Goal: Task Accomplishment & Management: Use online tool/utility

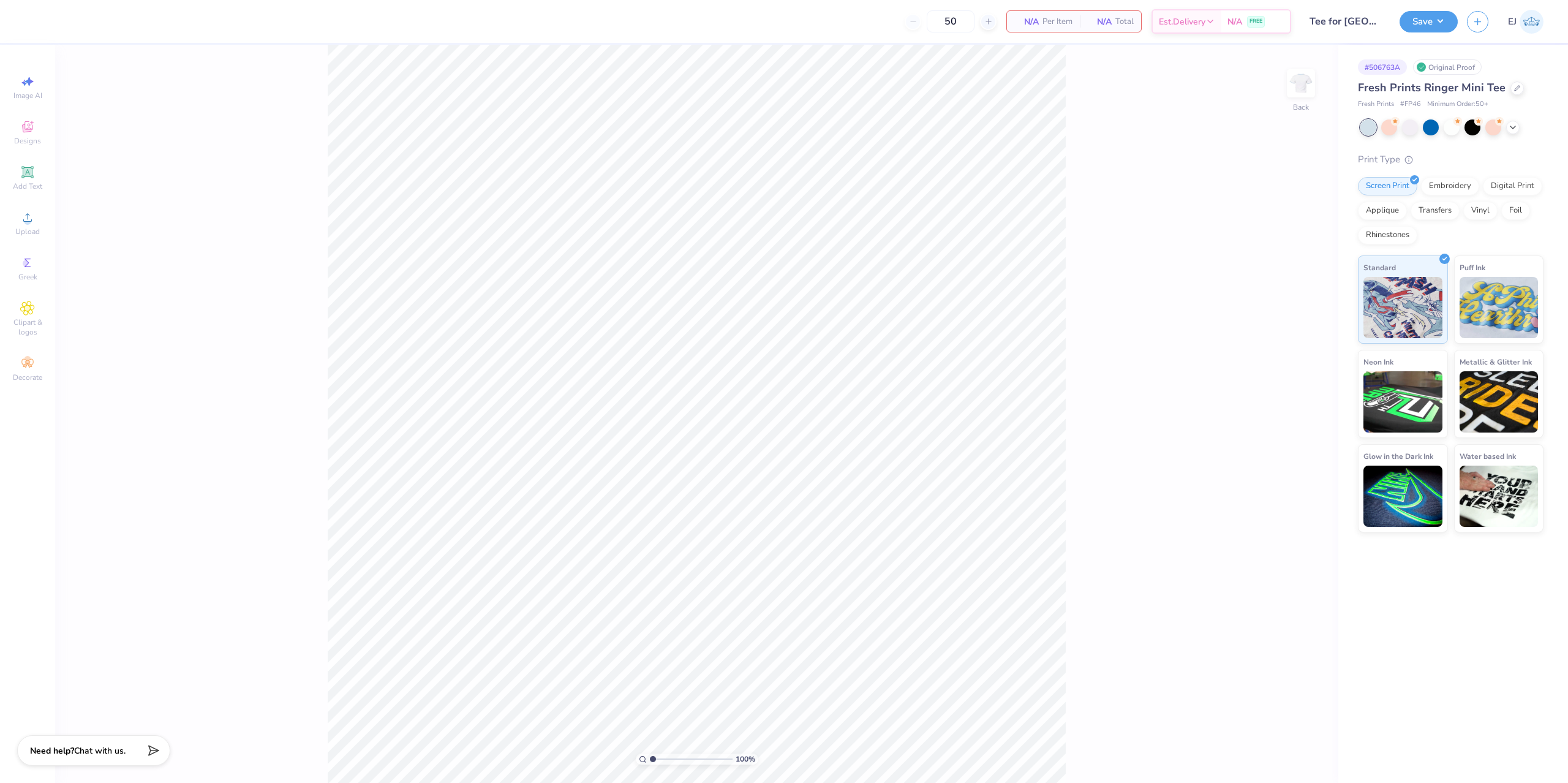
type input "Tee for Commonwealth University"
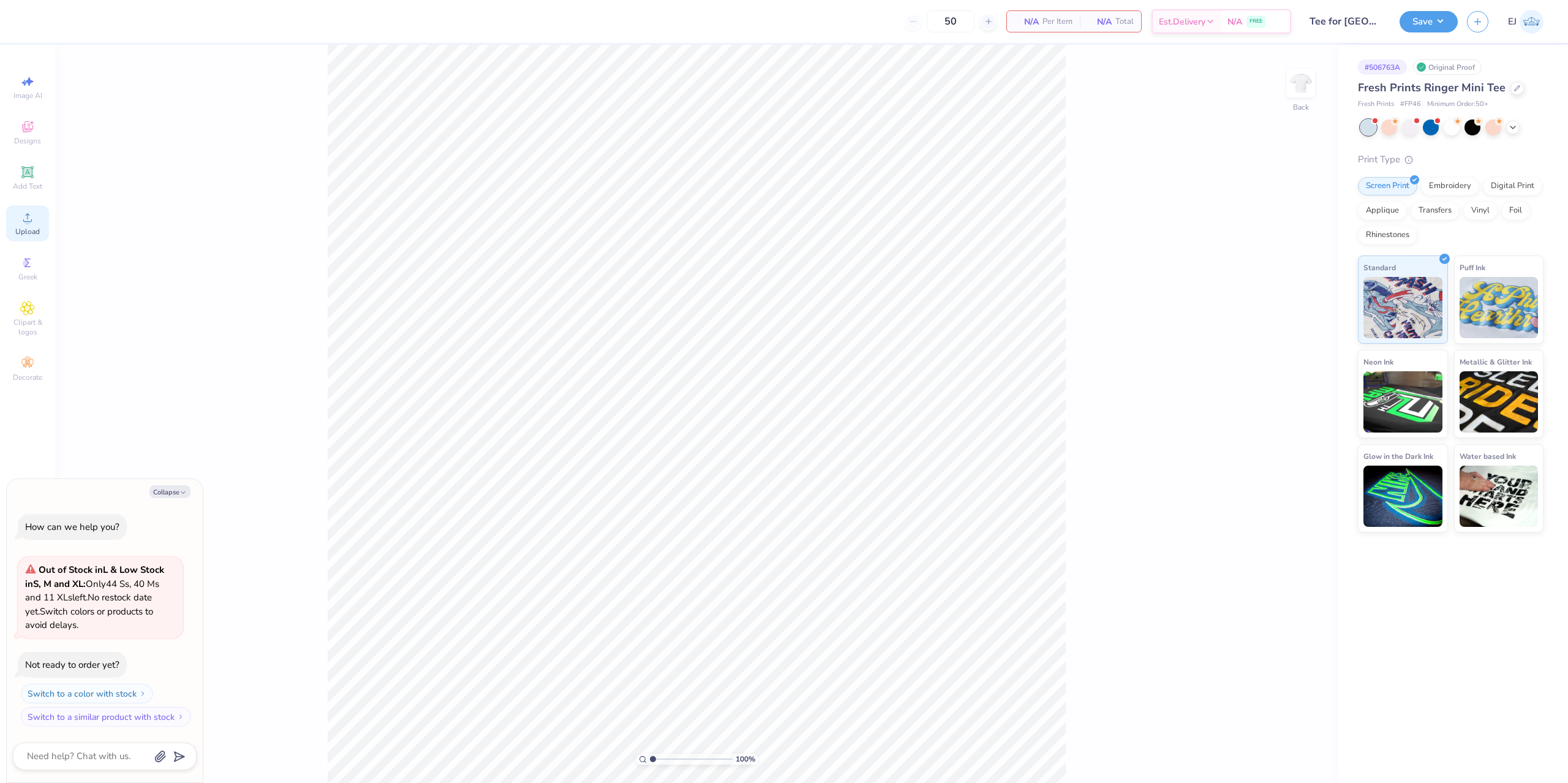
click at [29, 228] on span "Upload" at bounding box center [27, 232] width 24 height 10
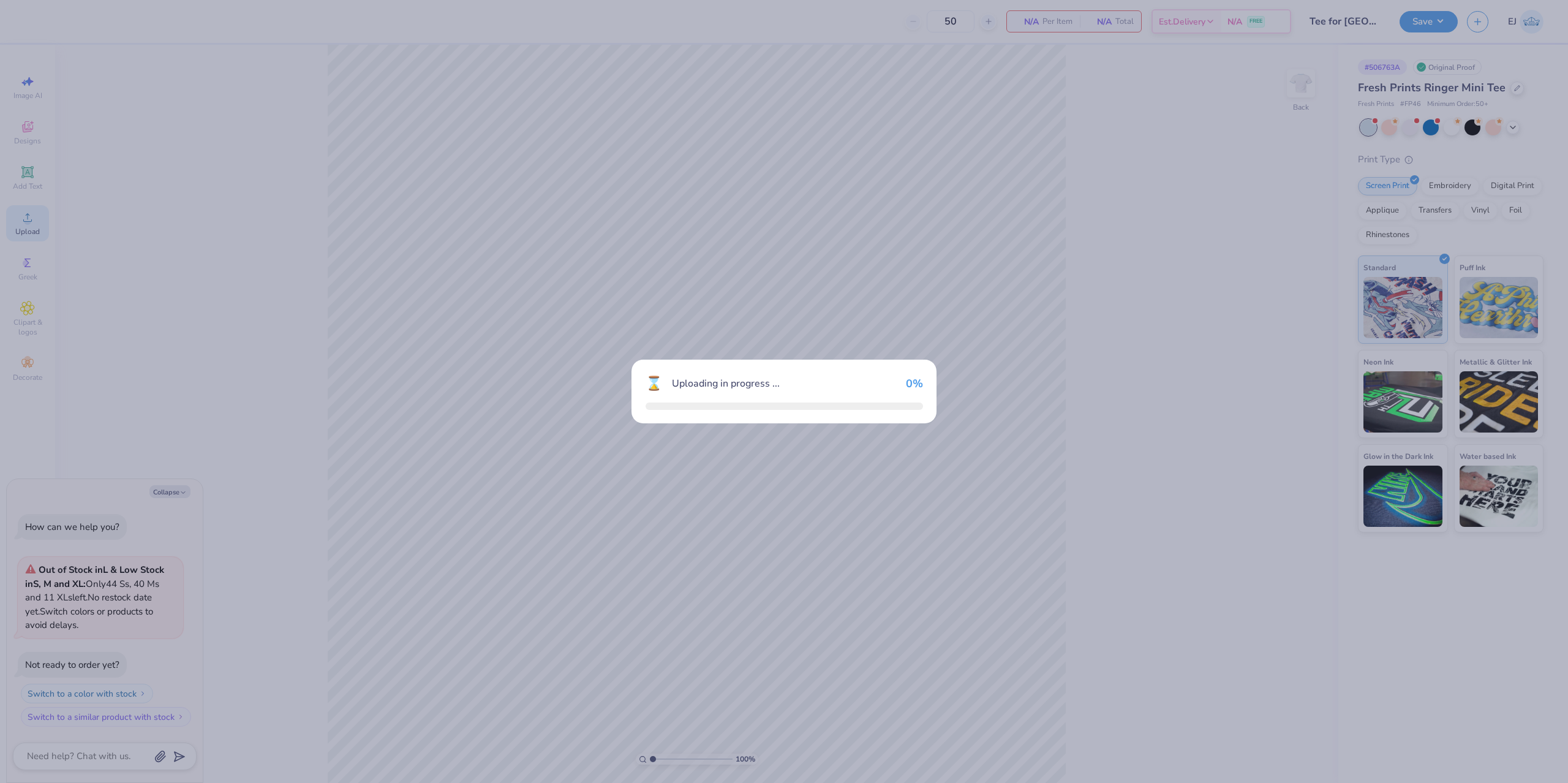
type textarea "x"
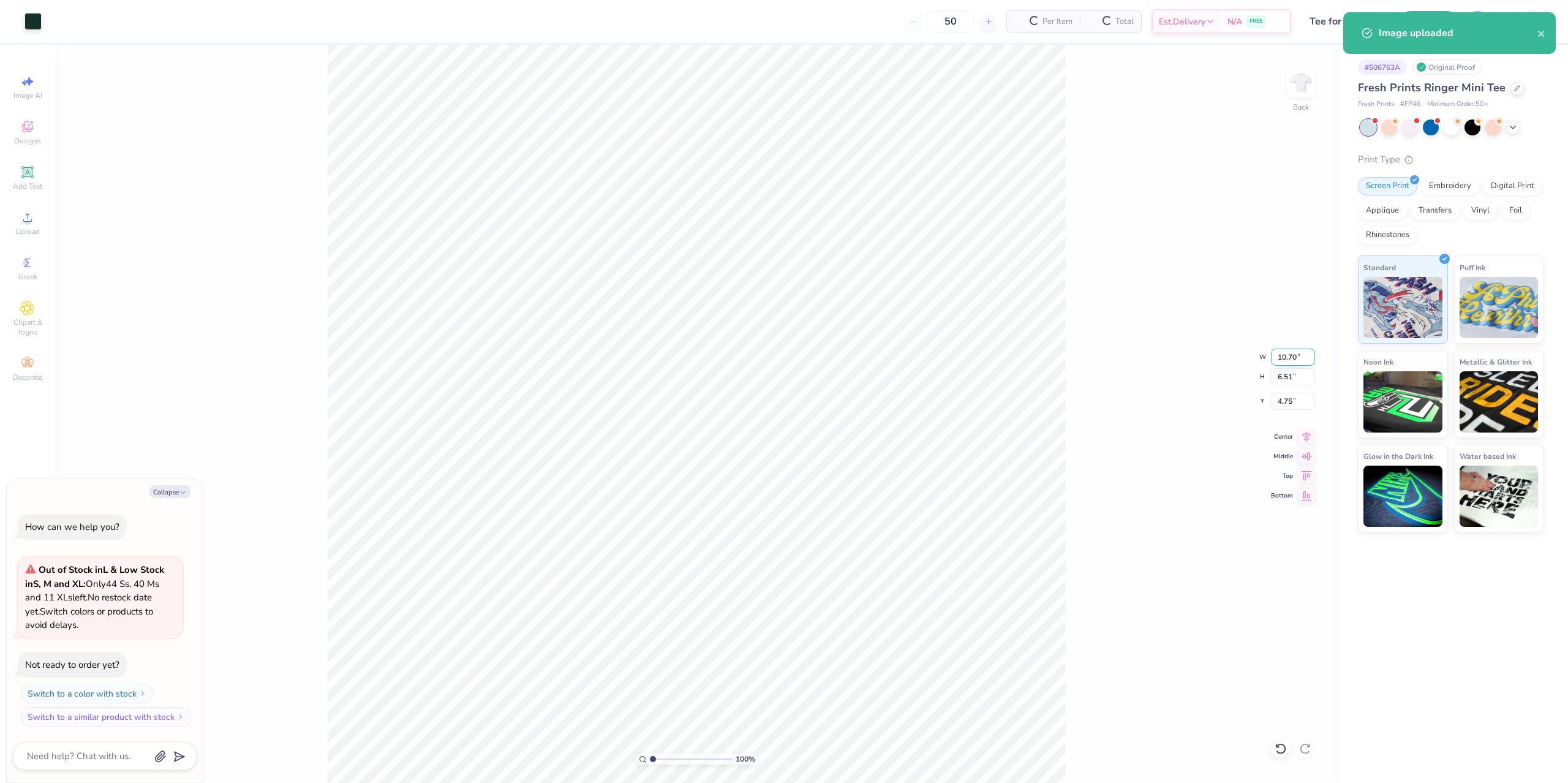
click at [1285, 356] on input "10.70" at bounding box center [1293, 358] width 44 height 17
type input "7.00"
type textarea "x"
type input "4.26"
type input "2"
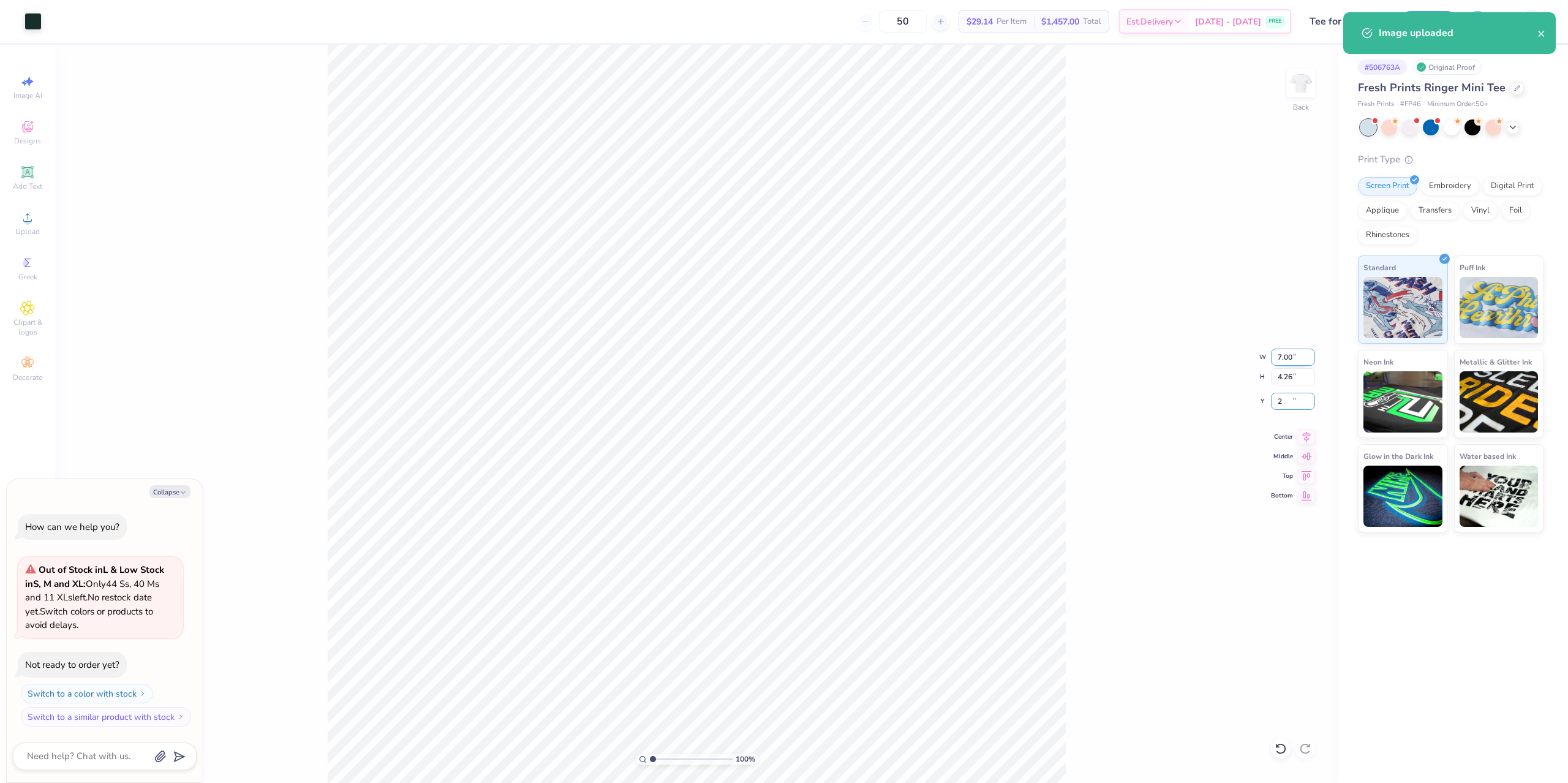
type textarea "x"
type input "2.00"
drag, startPoint x: 1093, startPoint y: 343, endPoint x: 1088, endPoint y: 340, distance: 5.8
click at [1093, 341] on div "100 % Back W 7.00 7.00 " H 4.26 4.26 " Y 2.00 2.00 " Center Middle Top Bottom" at bounding box center [697, 414] width 1283 height 738
click at [1434, 23] on button "Save" at bounding box center [1428, 20] width 58 height 22
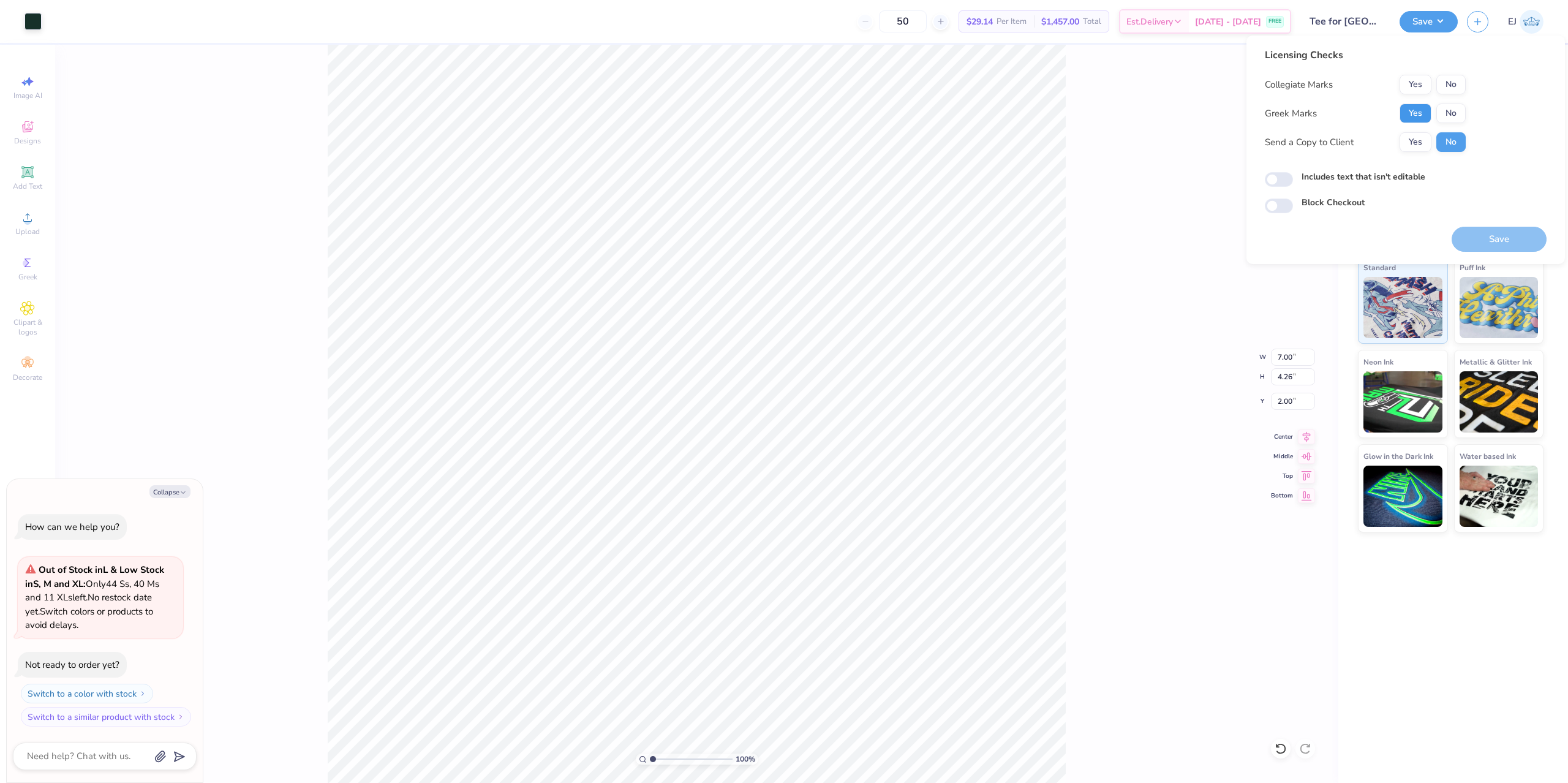
click at [1418, 108] on button "Yes" at bounding box center [1416, 113] width 32 height 19
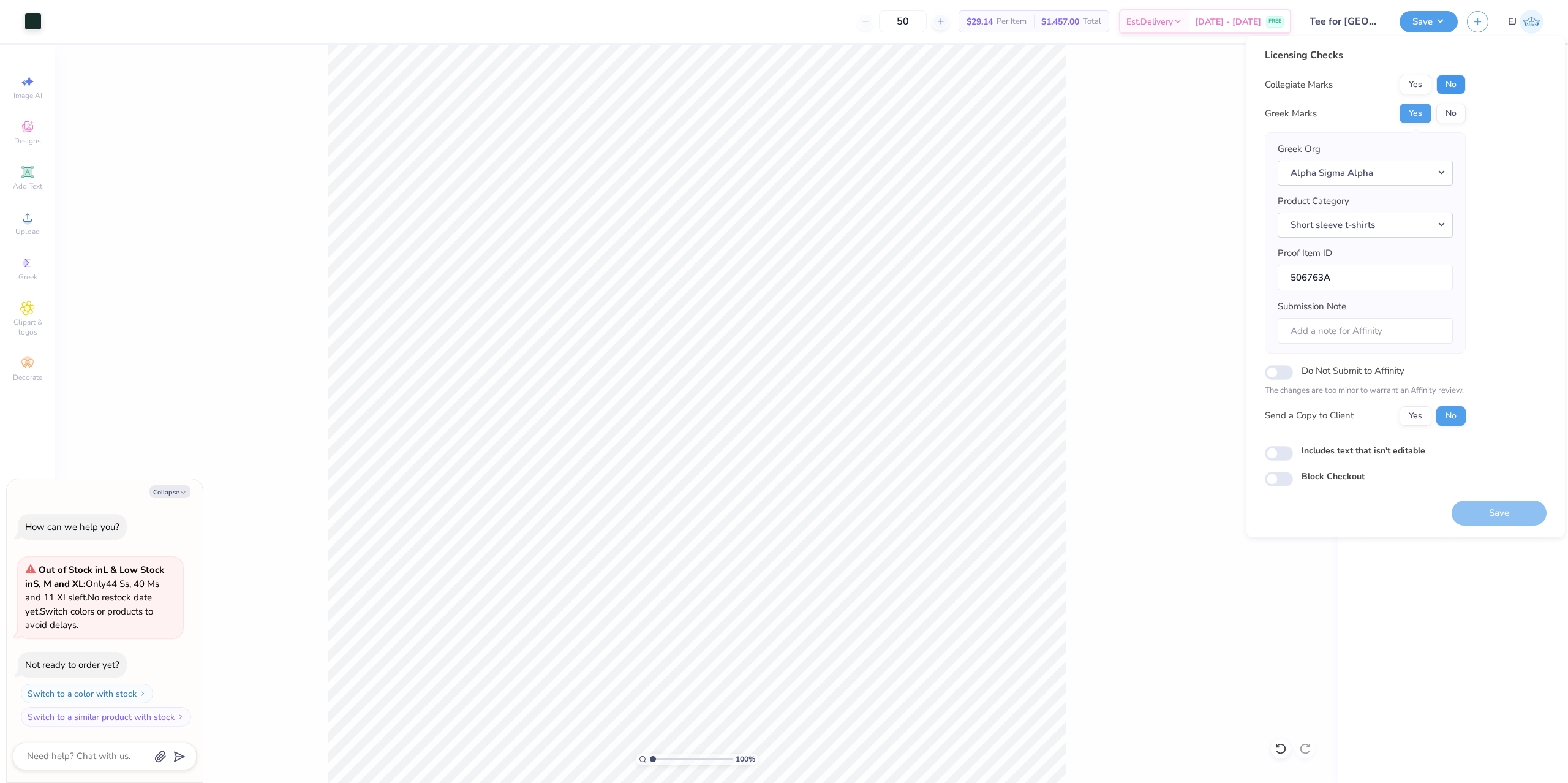
click at [1447, 86] on button "No" at bounding box center [1451, 84] width 29 height 19
click at [1500, 510] on button "Save" at bounding box center [1499, 513] width 95 height 25
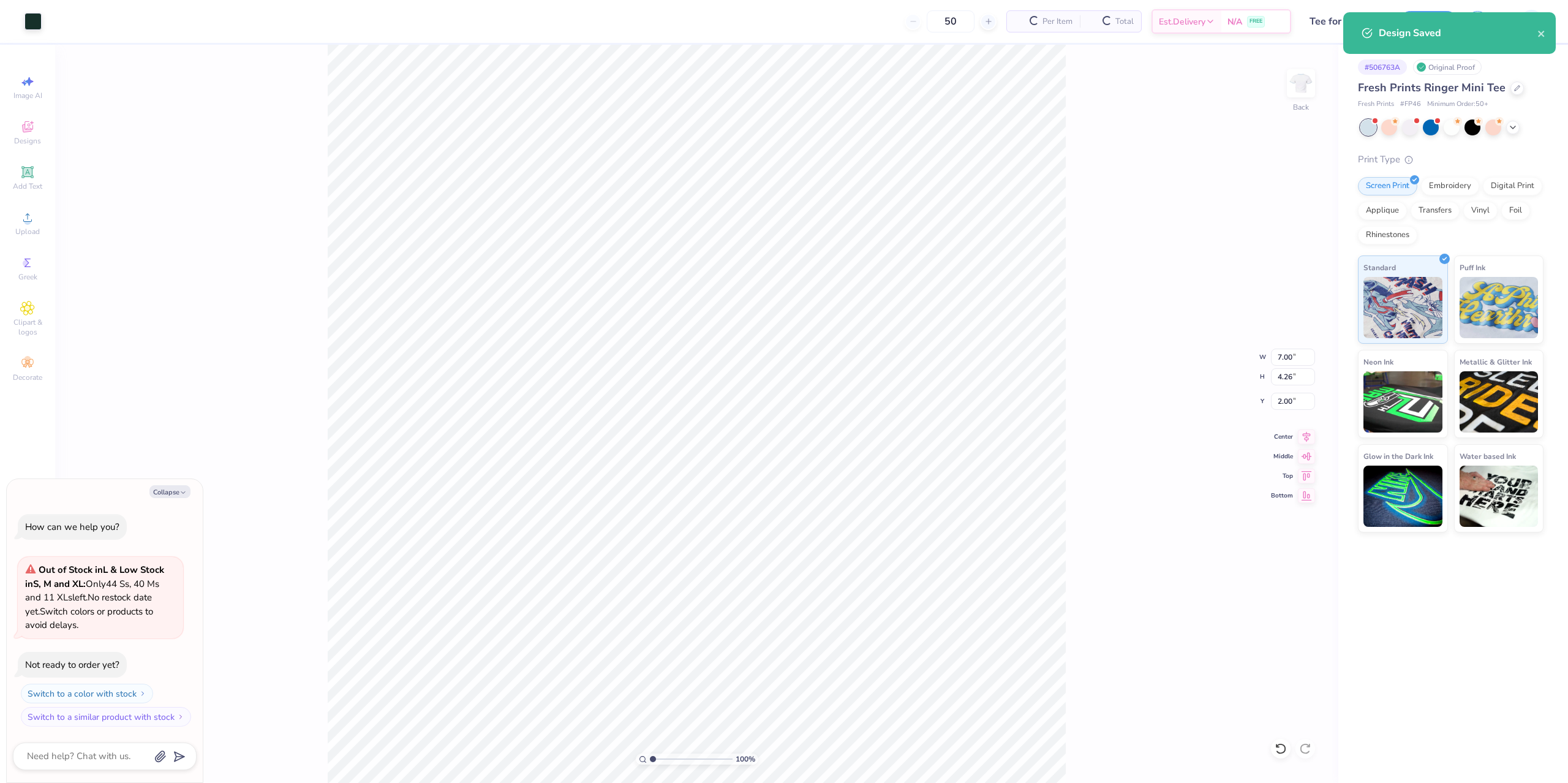
type textarea "x"
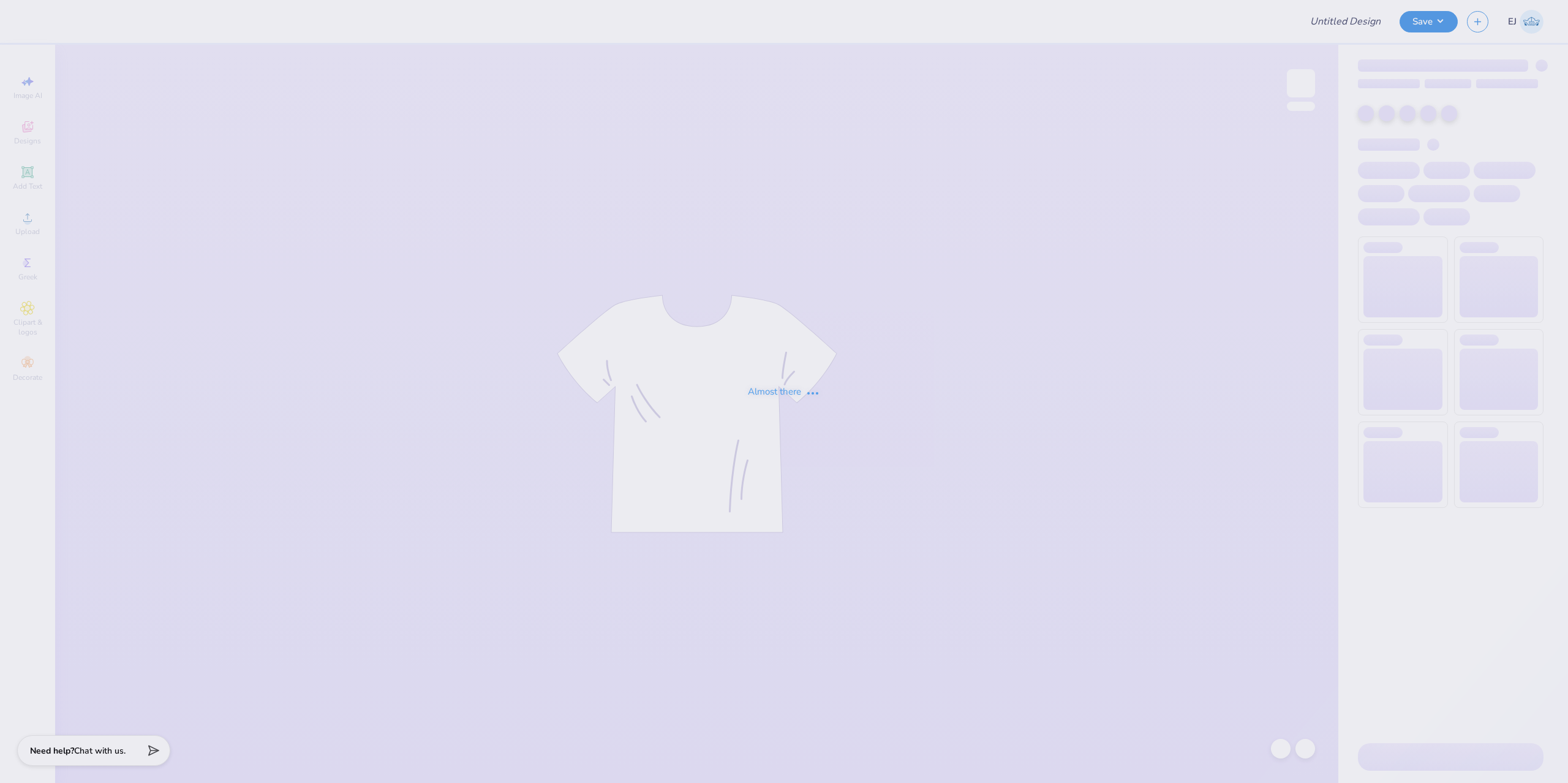
type input "Tee for Commonwealth University"
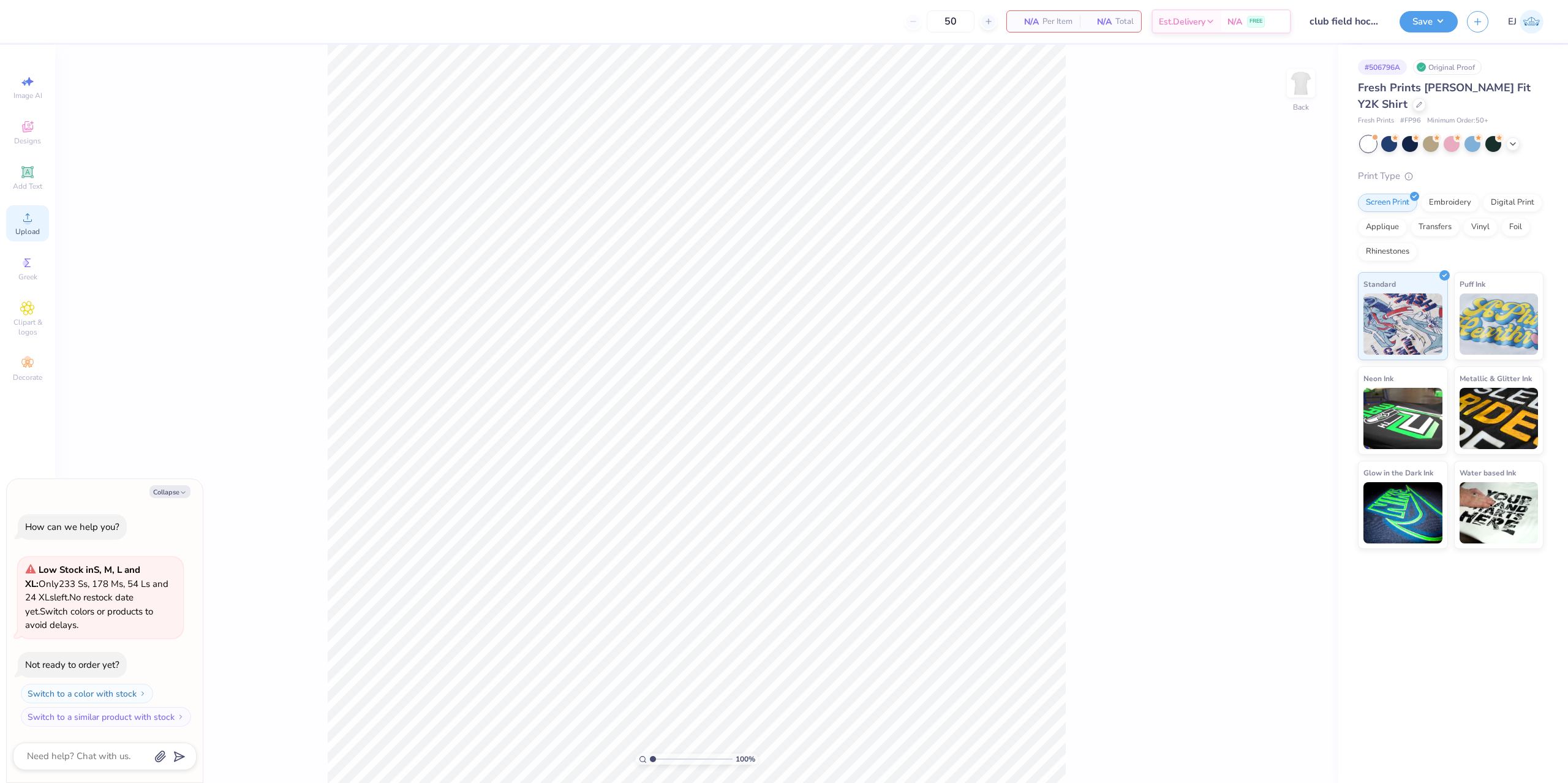
click at [28, 228] on span "Upload" at bounding box center [27, 232] width 24 height 10
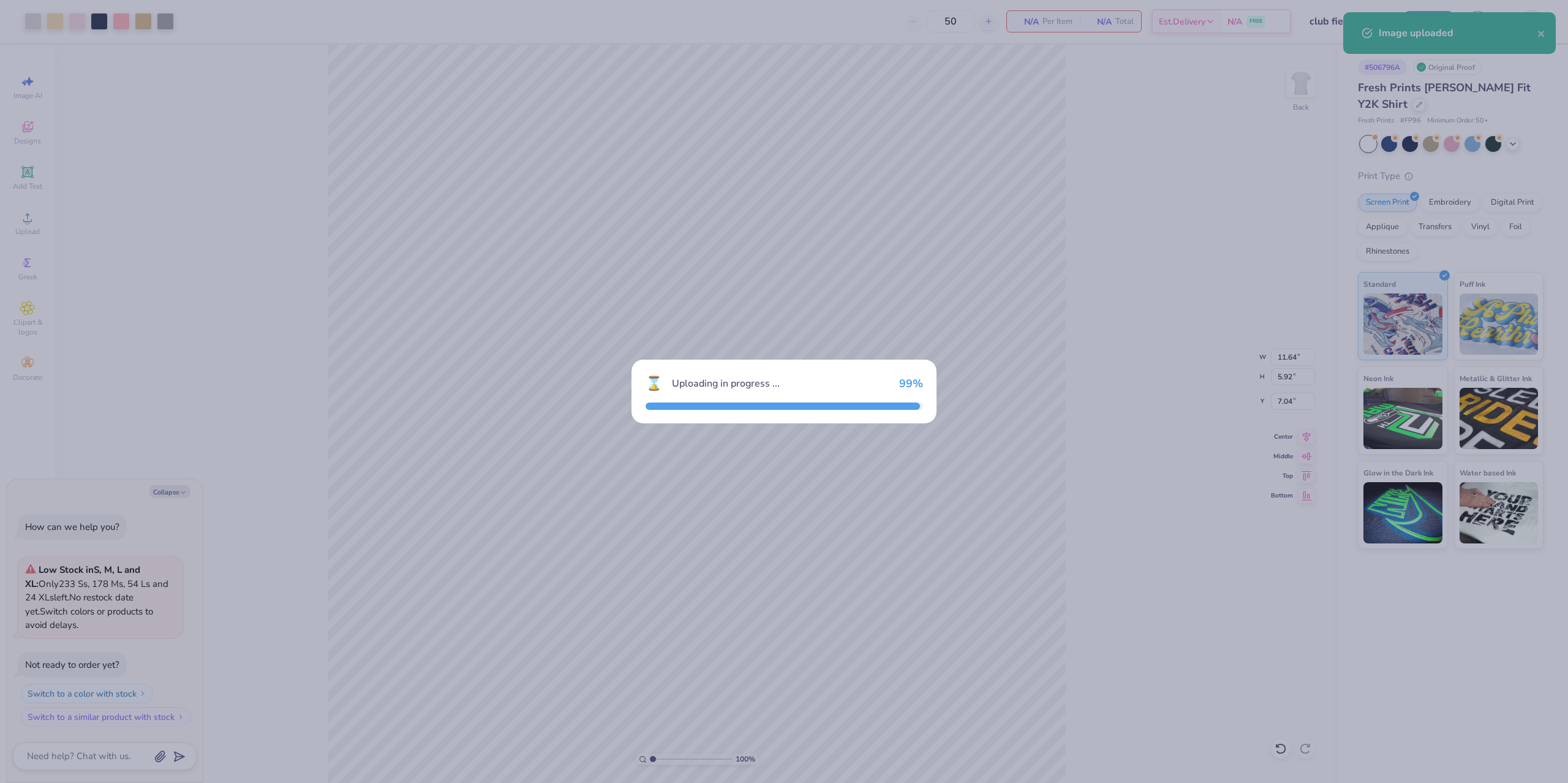
type textarea "x"
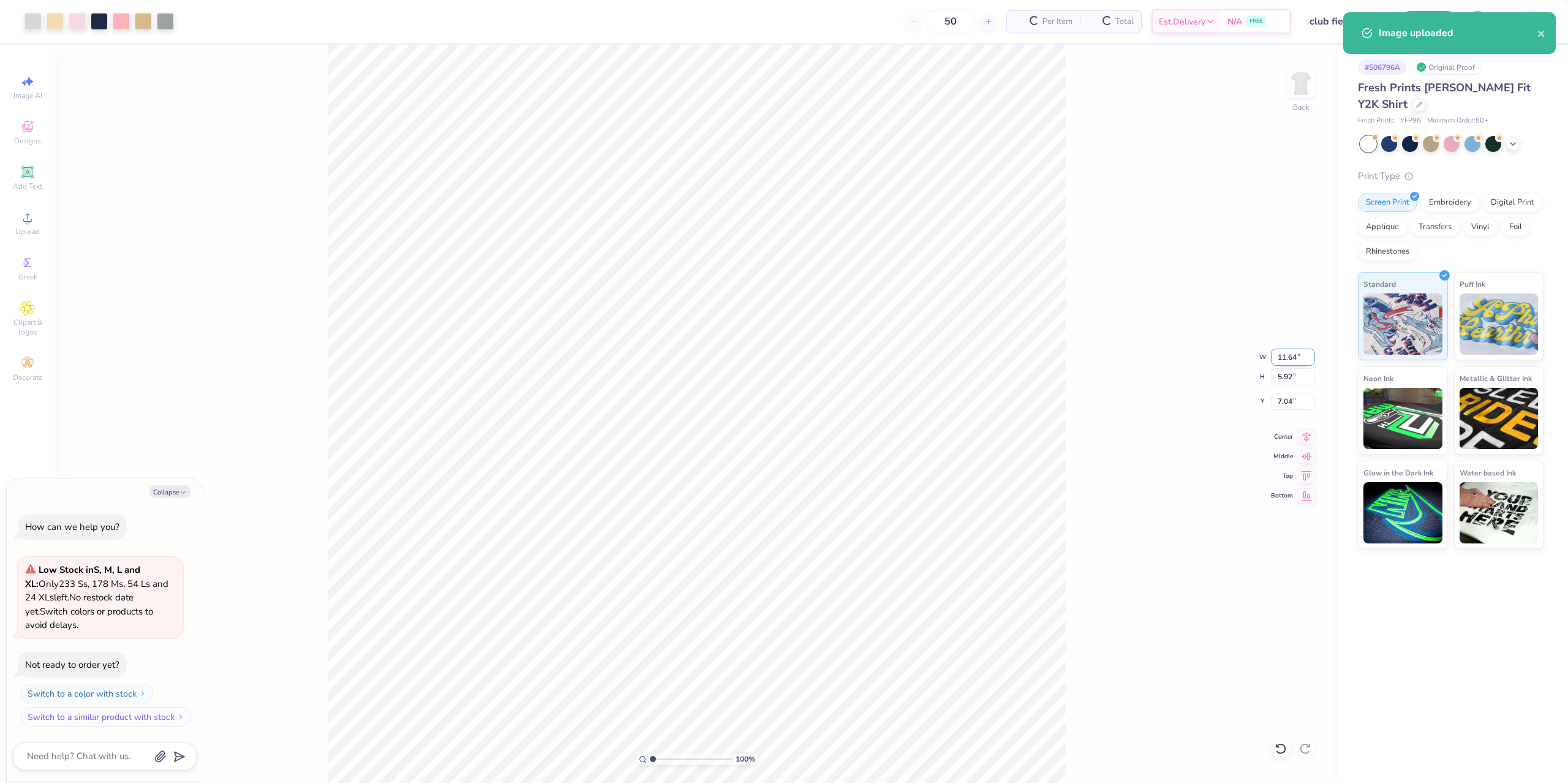
click at [1287, 350] on input "11.64" at bounding box center [1293, 358] width 44 height 17
type input "12.5"
type textarea "x"
type input "11.70"
type input "5.94"
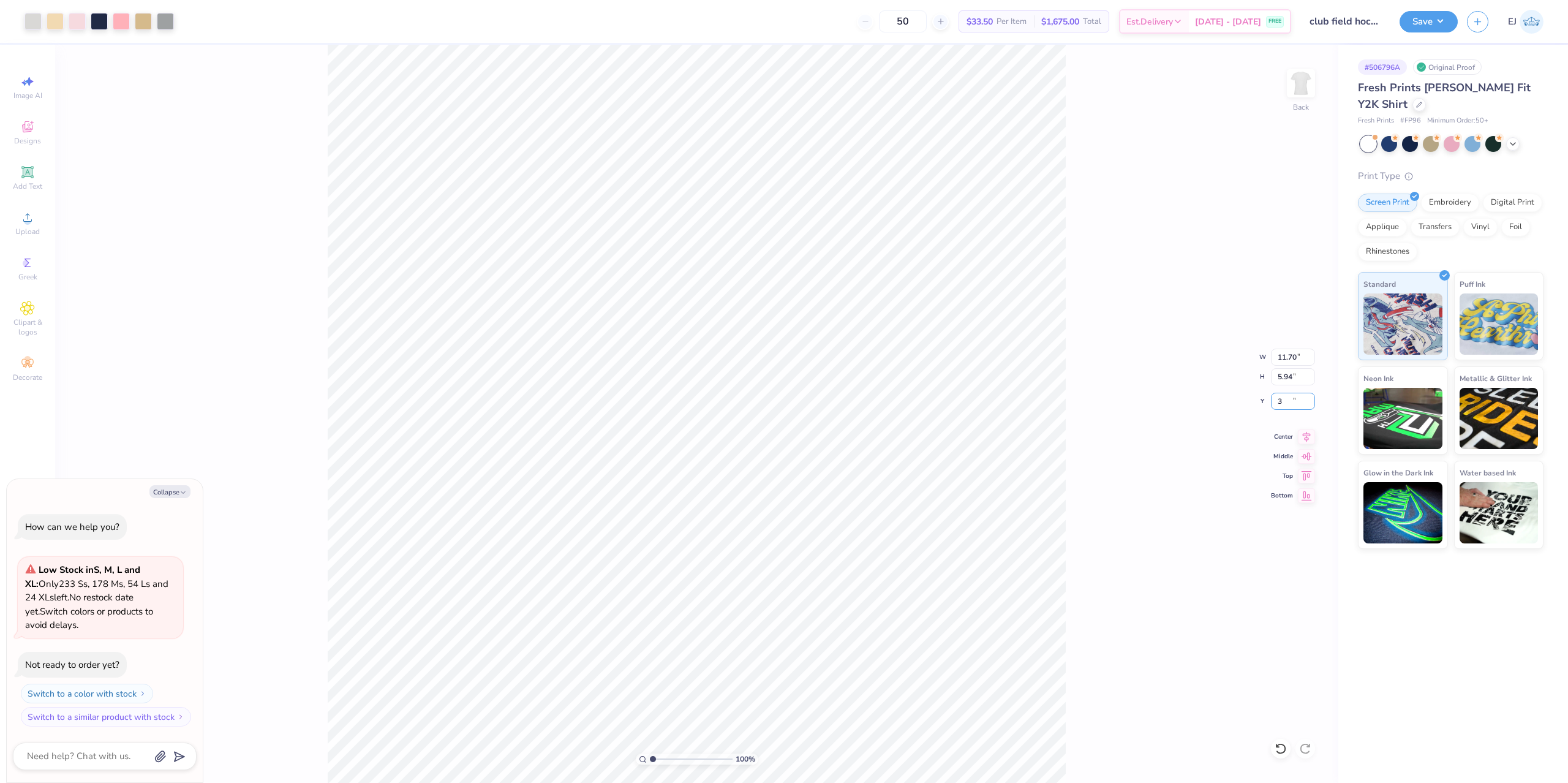
type input "3"
type textarea "x"
type input "3.00"
click at [1291, 352] on input "11.70" at bounding box center [1293, 358] width 44 height 17
type input "10"
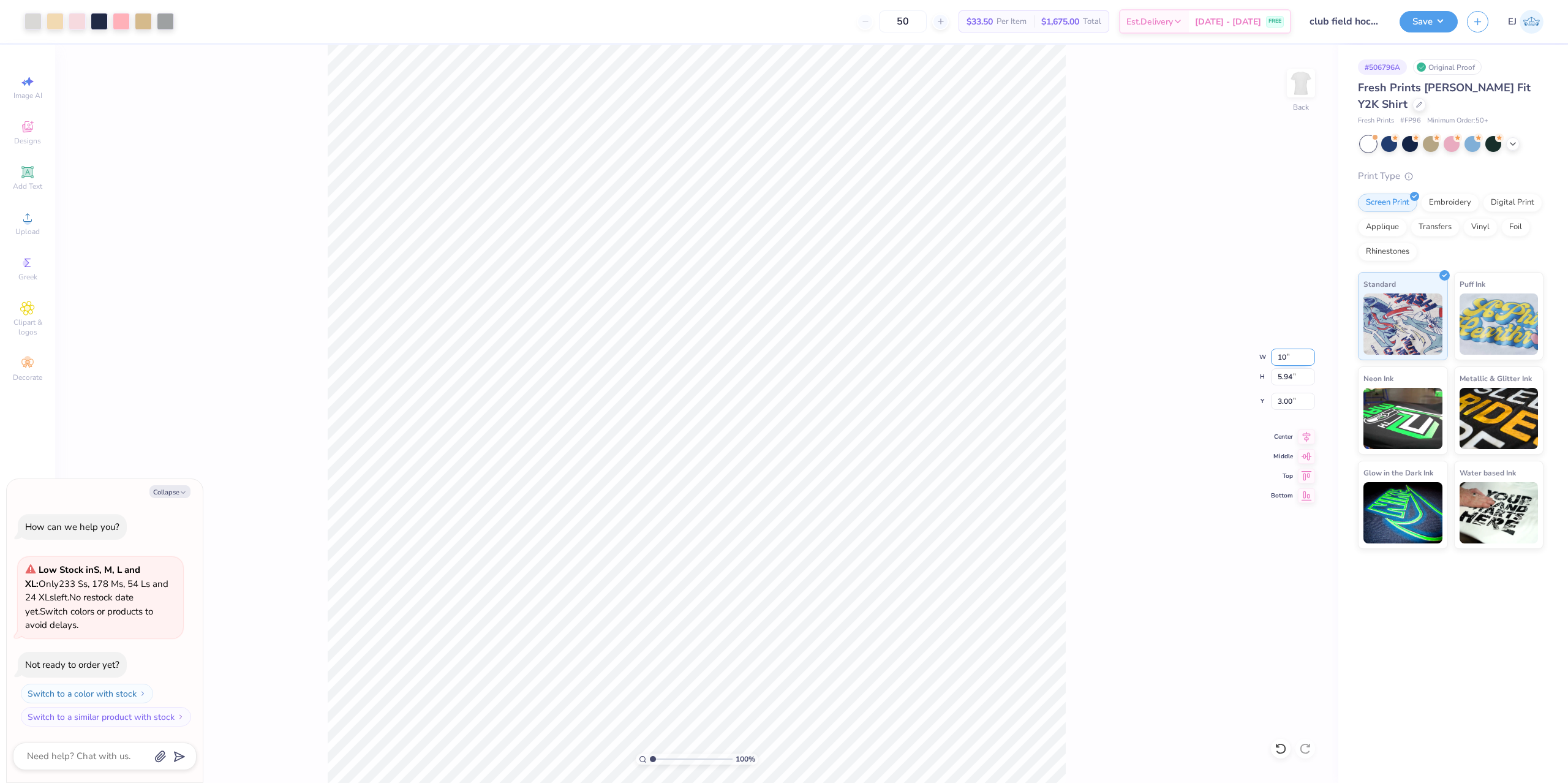
type textarea "x"
type input "10.00"
type input "5.08"
type input "3"
type textarea "x"
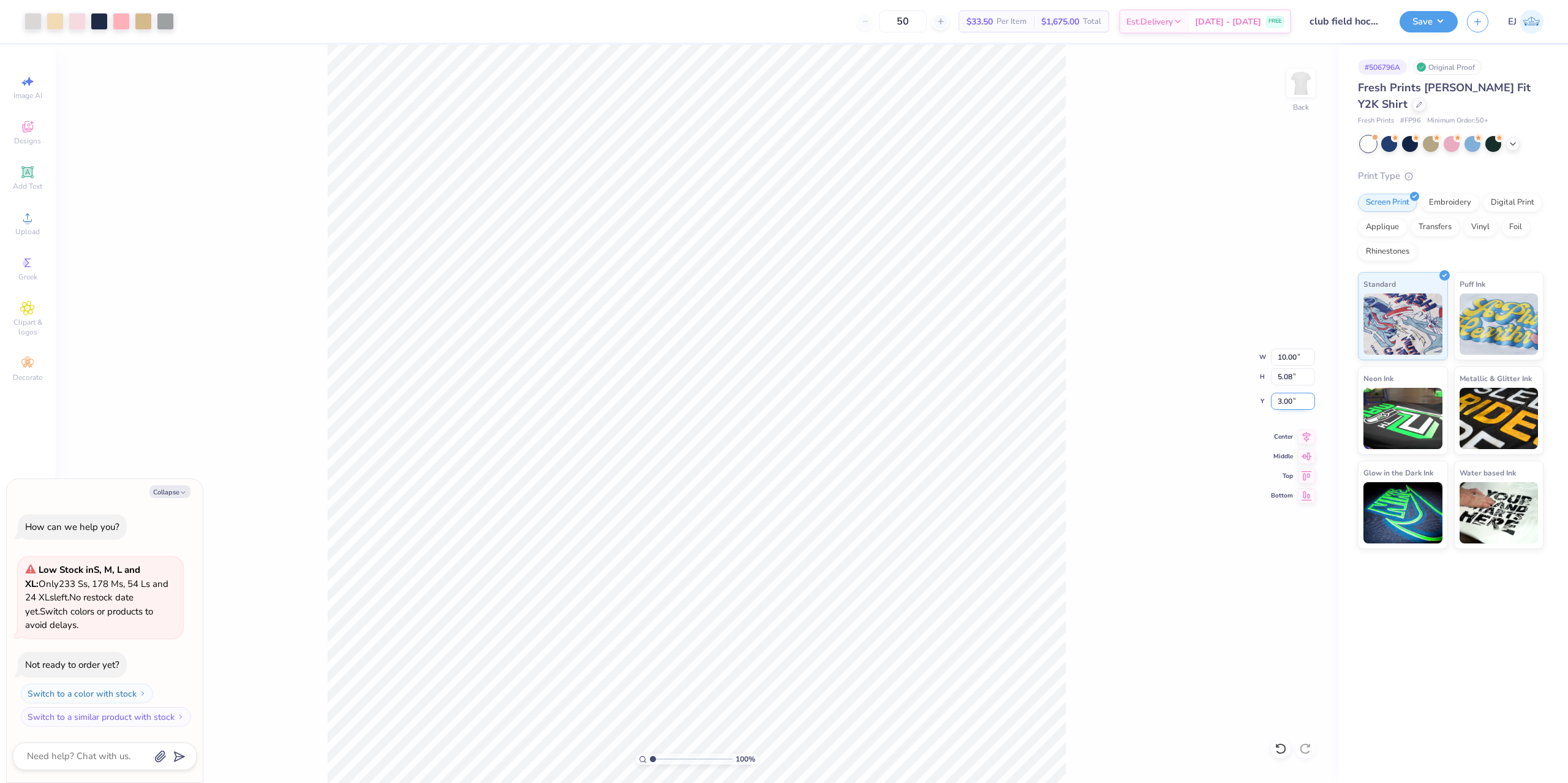
click at [1296, 405] on input "3.00" at bounding box center [1293, 402] width 44 height 17
type input "2"
type textarea "x"
type input "2.00"
click at [1155, 404] on div "100 % Back W 10.00 10.00 " H 5.08 5.08 " Y 2.00 2.00 " Center Middle Top Bottom" at bounding box center [697, 414] width 1283 height 738
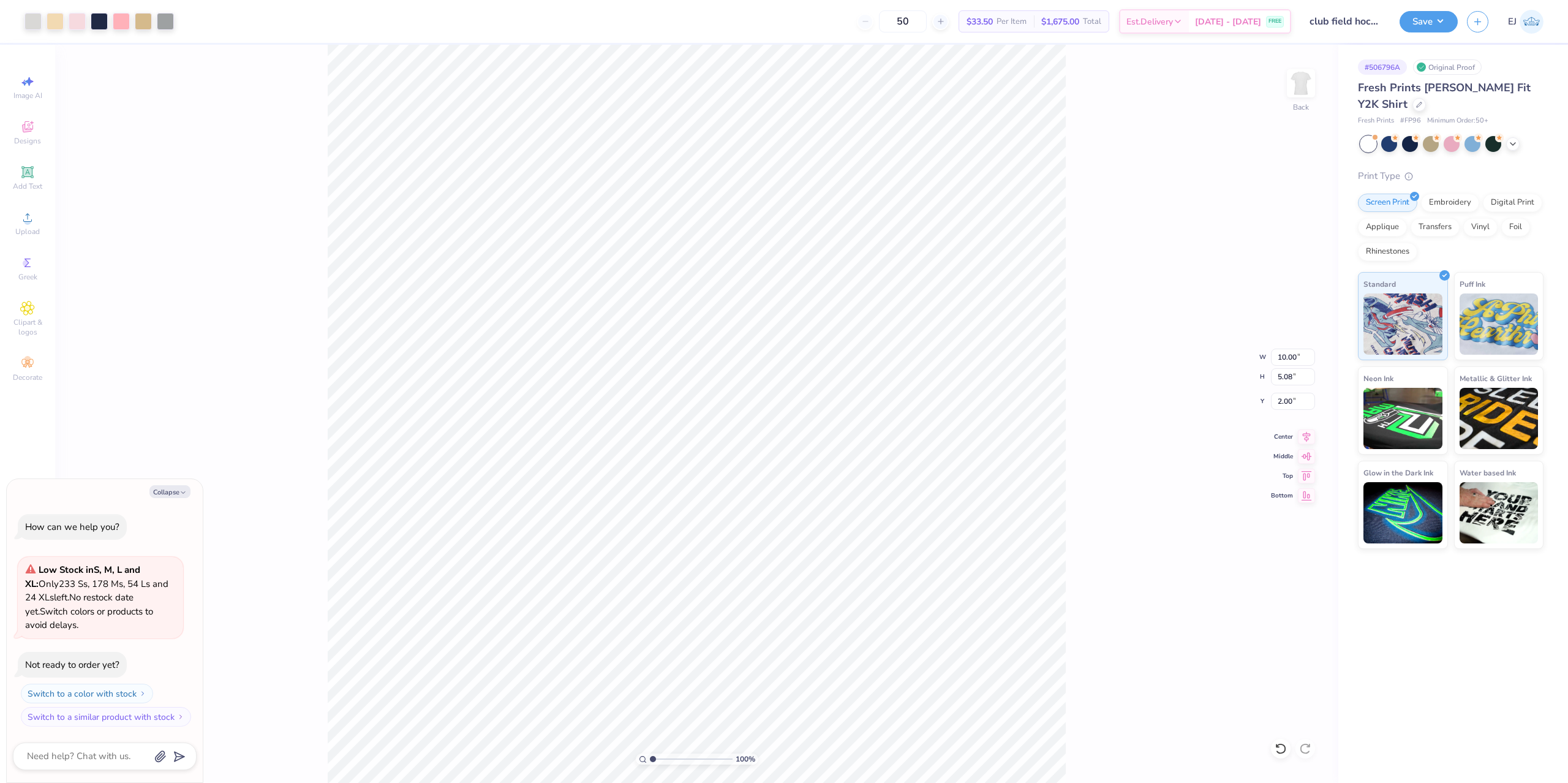
type textarea "x"
type input "2.04"
type textarea "x"
click at [1285, 407] on input "1.98" at bounding box center [1293, 402] width 44 height 17
type input "2"
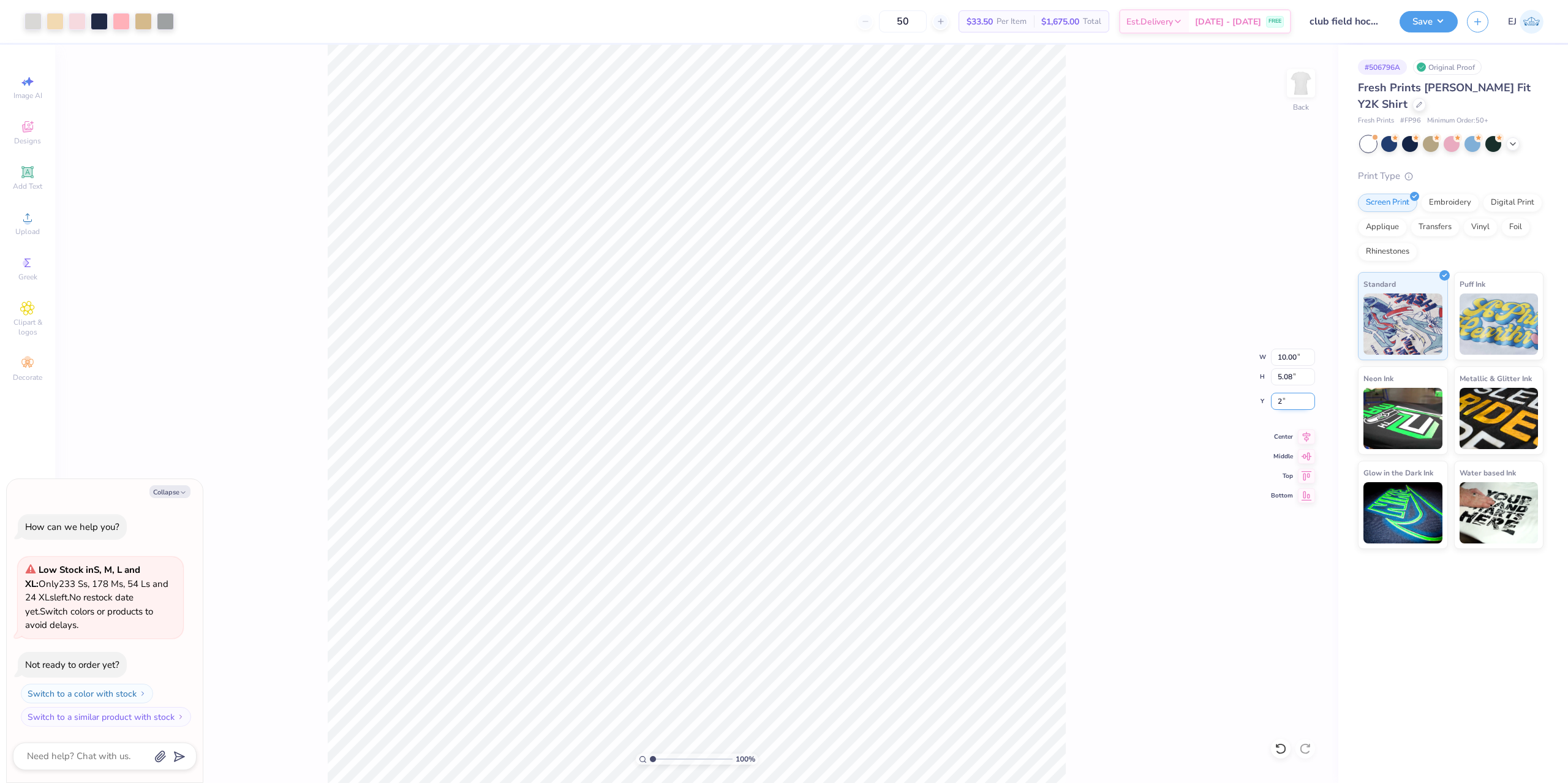
type textarea "x"
type input "2.00"
drag, startPoint x: 1454, startPoint y: 14, endPoint x: 1446, endPoint y: 19, distance: 9.4
click at [1451, 15] on button "Save" at bounding box center [1428, 20] width 58 height 22
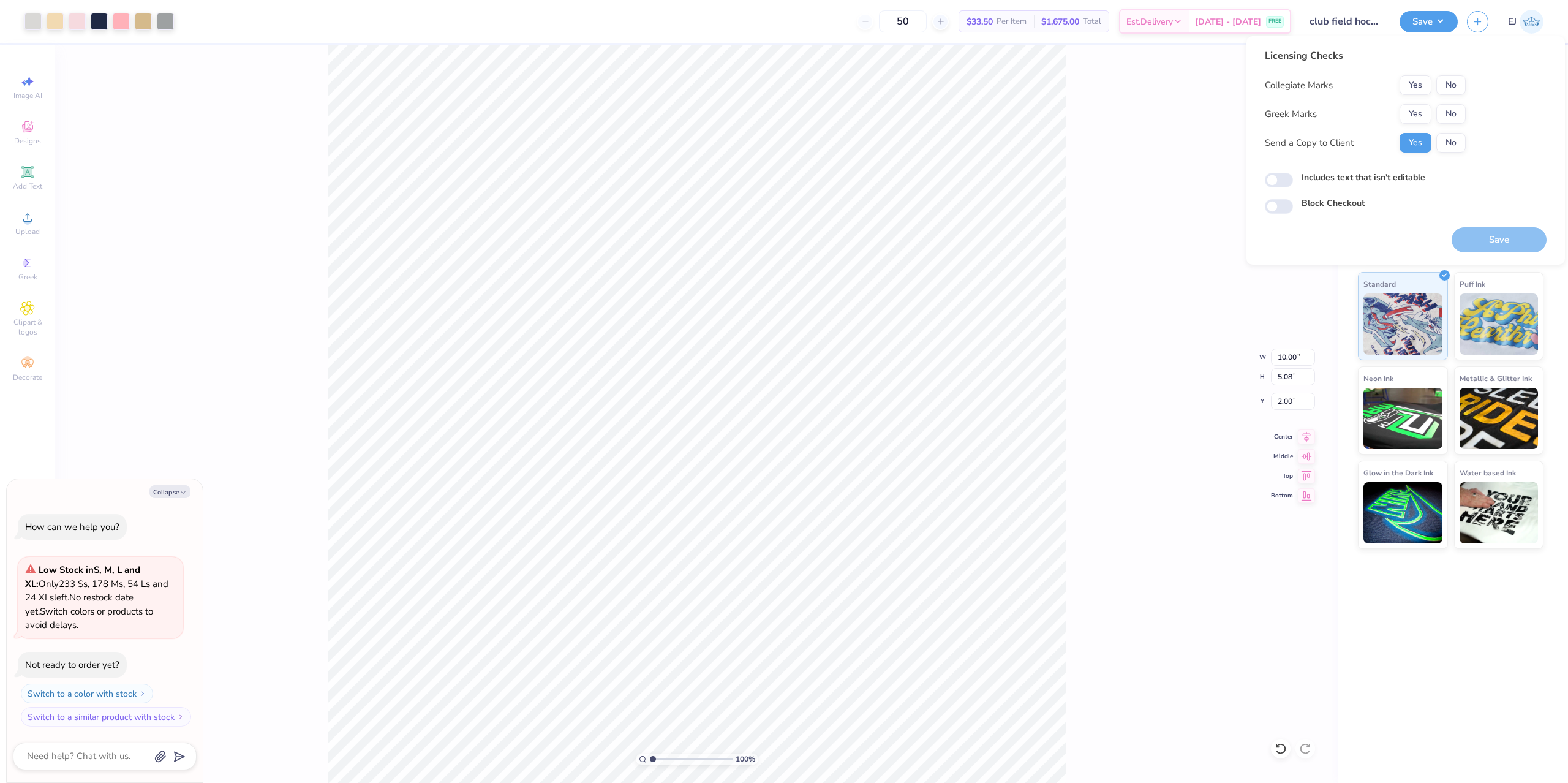
click at [1447, 104] on div "Collegiate Marks Yes No Greek Marks Yes No Send a Copy to Client Yes No" at bounding box center [1365, 114] width 201 height 77
click at [1447, 105] on button "No" at bounding box center [1451, 114] width 29 height 19
click at [1457, 84] on button "No" at bounding box center [1451, 85] width 29 height 19
drag, startPoint x: 1487, startPoint y: 232, endPoint x: 1327, endPoint y: 199, distance: 163.4
click at [1487, 233] on button "Save" at bounding box center [1499, 240] width 95 height 25
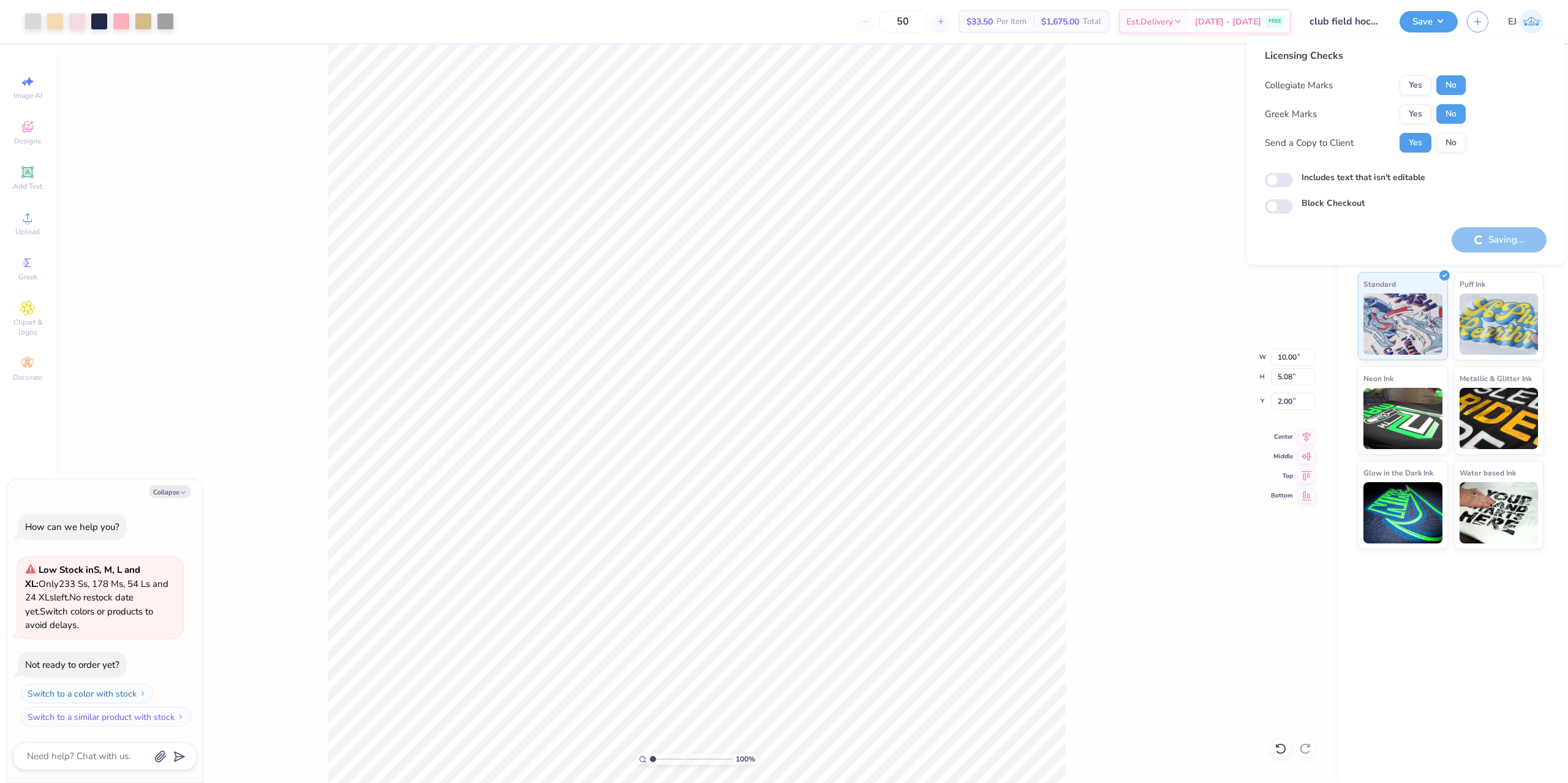
type textarea "x"
